Goal: Task Accomplishment & Management: Complete application form

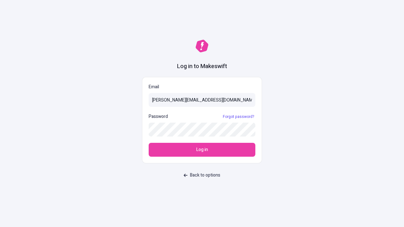
type input "[PERSON_NAME][EMAIL_ADDRESS][DOMAIN_NAME]"
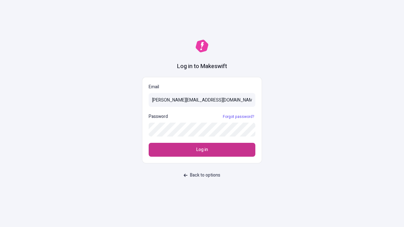
click at [202, 150] on span "Log in" at bounding box center [202, 150] width 12 height 7
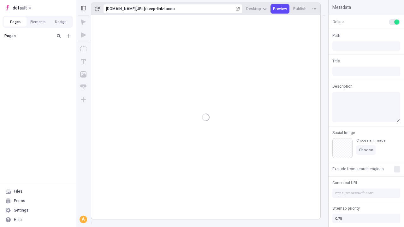
type input "/deep-link-taceo"
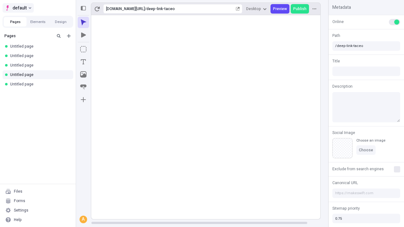
click at [18, 8] on span "default" at bounding box center [20, 8] width 14 height 8
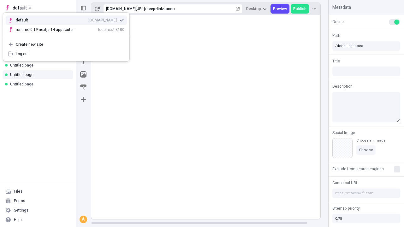
click at [88, 19] on div "[DOMAIN_NAME]" at bounding box center [102, 20] width 28 height 5
click at [69, 36] on icon "Add new" at bounding box center [69, 36] width 4 height 4
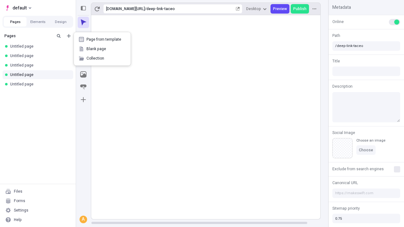
click at [102, 49] on span "Blank page" at bounding box center [106, 48] width 39 height 5
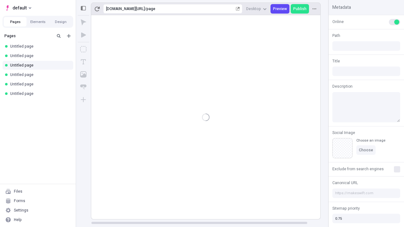
type input "/page"
